Goal: Communication & Community: Answer question/provide support

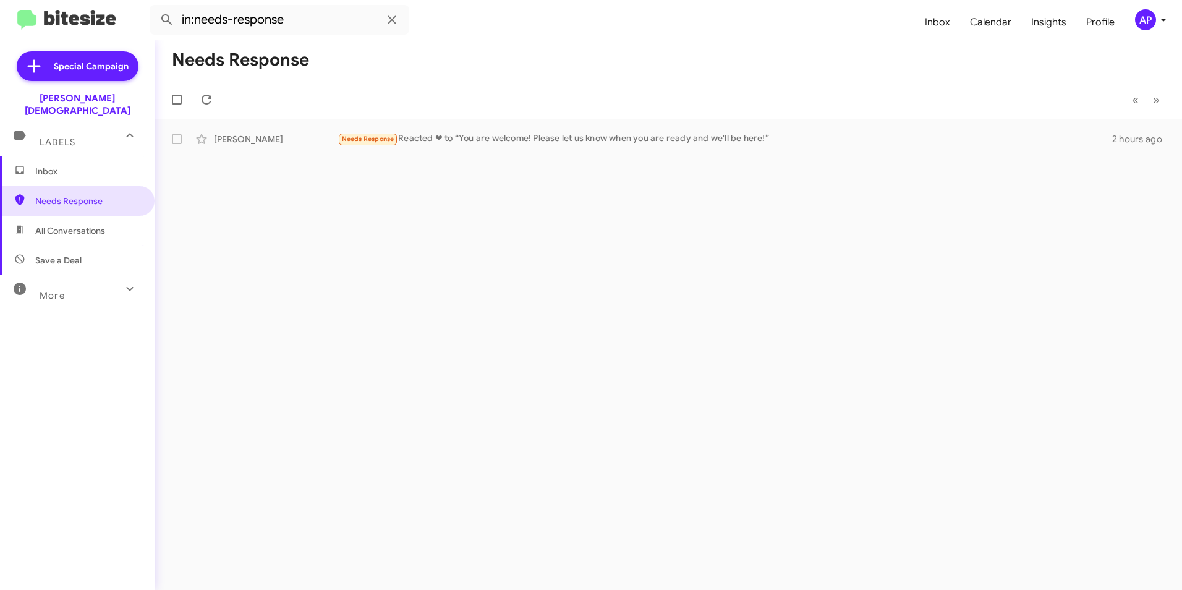
drag, startPoint x: 577, startPoint y: 423, endPoint x: 583, endPoint y: 418, distance: 8.8
click at [577, 421] on div "Needs Response « Previous » Next [PERSON_NAME] Needs Response Reacted ❤ to “You…" at bounding box center [667, 314] width 1027 height 549
click at [50, 195] on span "Needs Response" at bounding box center [87, 201] width 105 height 12
click at [87, 195] on span "Needs Response" at bounding box center [87, 201] width 105 height 12
click at [559, 245] on div "Needs Response « Previous » Next [PERSON_NAME] Needs Response Reacted ❤ to “You…" at bounding box center [667, 314] width 1027 height 549
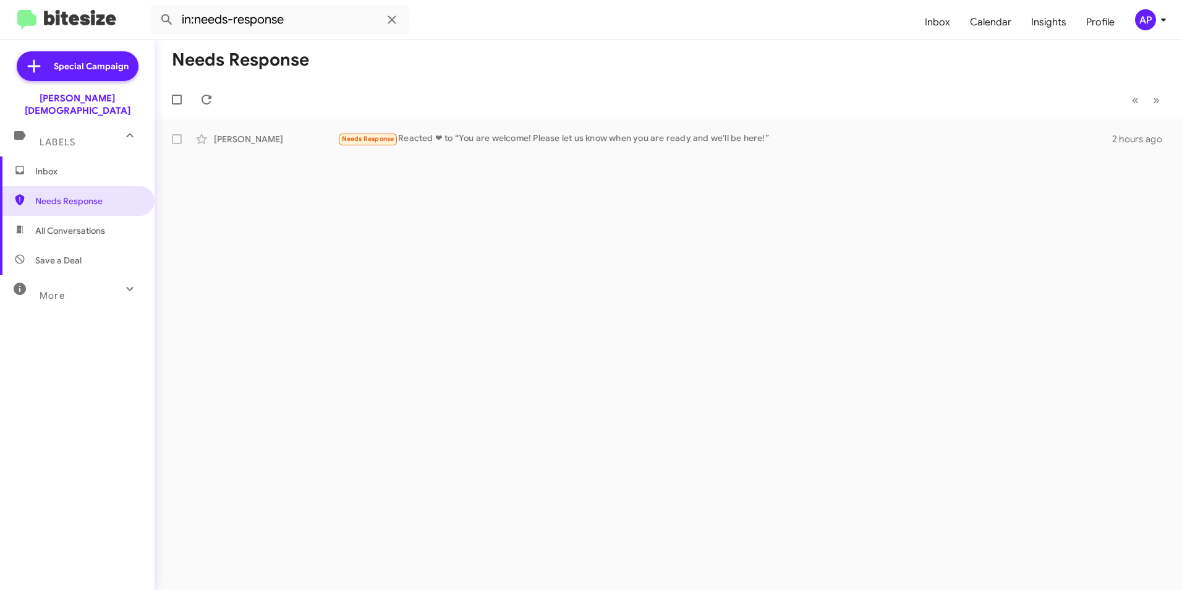
click at [556, 241] on div "Needs Response « Previous » Next [PERSON_NAME] Needs Response Reacted ❤ to “You…" at bounding box center [667, 314] width 1027 height 549
click at [408, 227] on div "Needs Response « Previous » Next [PERSON_NAME] Needs Response Reacted ❤ to “You…" at bounding box center [667, 314] width 1027 height 549
drag, startPoint x: 49, startPoint y: 192, endPoint x: 129, endPoint y: 179, distance: 80.8
click at [49, 195] on span "Needs Response" at bounding box center [87, 201] width 105 height 12
drag, startPoint x: 72, startPoint y: 185, endPoint x: 128, endPoint y: 172, distance: 57.6
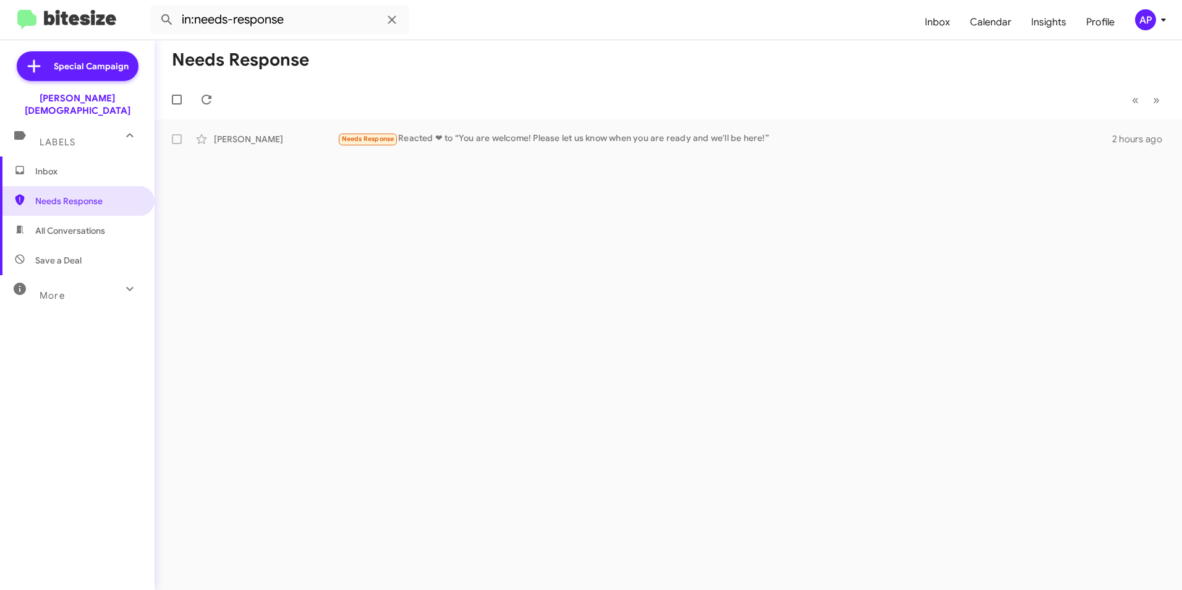
click at [72, 195] on span "Needs Response" at bounding box center [87, 201] width 105 height 12
click at [606, 391] on div "Needs Response « Previous » Next [PERSON_NAME] Needs Response Reacted ❤ to “You…" at bounding box center [667, 314] width 1027 height 549
click at [913, 207] on div "Needs Response « Previous » Next [PERSON_NAME] Needs Response Reacted ❤ to “You…" at bounding box center [667, 314] width 1027 height 549
click at [72, 195] on span "Needs Response" at bounding box center [87, 201] width 105 height 12
click at [603, 327] on div "Needs Response « Previous » Next [PERSON_NAME] Needs Response Reacted ❤ to “You…" at bounding box center [667, 314] width 1027 height 549
